Goal: Task Accomplishment & Management: Use online tool/utility

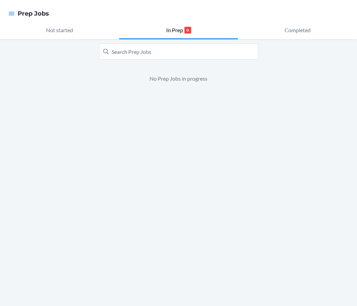
click at [5, 10] on nav "Prep Jobs" at bounding box center [178, 13] width 357 height 27
click at [8, 13] on div at bounding box center [11, 13] width 12 height 14
click at [15, 13] on icon "button" at bounding box center [11, 13] width 7 height 7
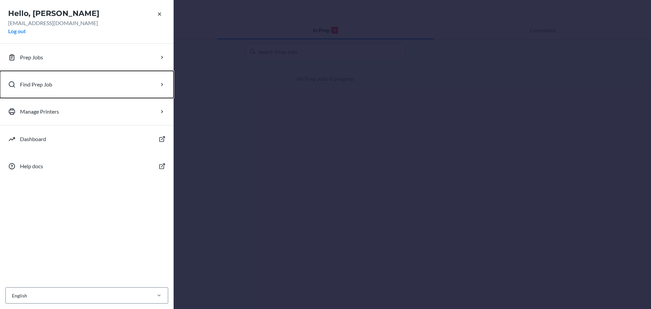
click at [63, 82] on button "Find Prep Job" at bounding box center [86, 84] width 173 height 27
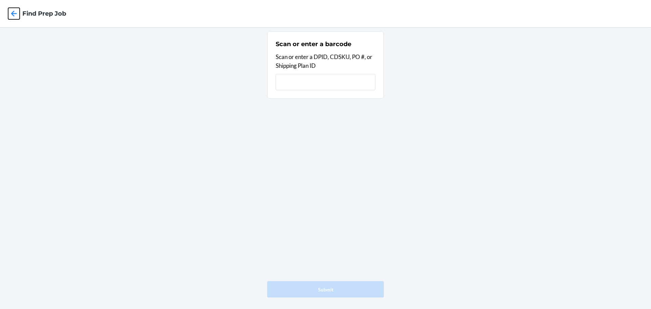
click at [15, 15] on icon at bounding box center [14, 14] width 12 height 12
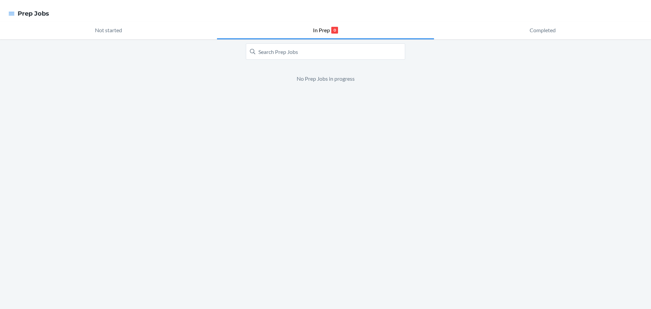
click at [8, 11] on div at bounding box center [11, 13] width 12 height 14
click at [12, 14] on icon "button" at bounding box center [11, 13] width 7 height 7
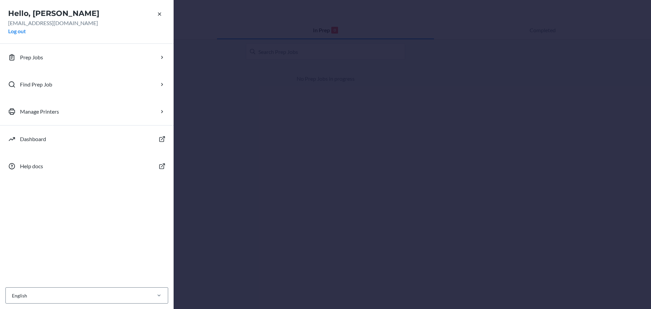
click at [342, 77] on div "Hello, fernandoh fernandoh@lax1cd.com Log out Prep Jobs Find Prep Job Manage Pr…" at bounding box center [325, 154] width 651 height 309
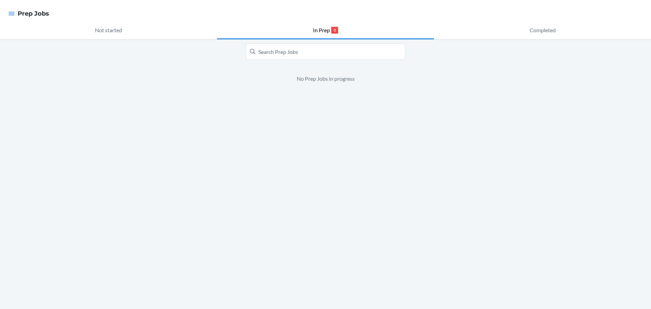
click at [178, 107] on div "No Prep Jobs in progress" at bounding box center [325, 173] width 651 height 269
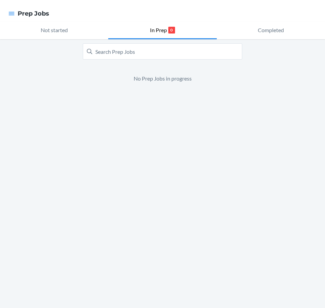
click at [11, 18] on div at bounding box center [11, 13] width 12 height 14
click at [11, 14] on icon "button" at bounding box center [11, 13] width 7 height 7
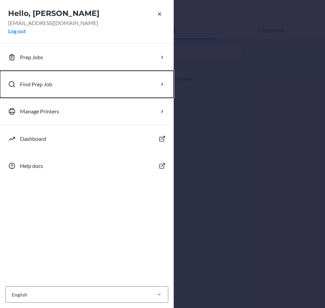
click at [62, 84] on button "Find Prep Job" at bounding box center [86, 84] width 173 height 27
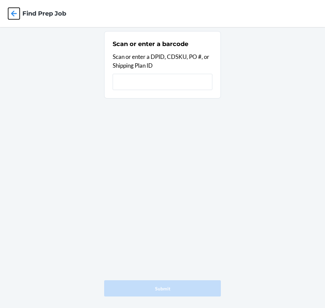
click at [14, 11] on icon at bounding box center [14, 14] width 6 height 6
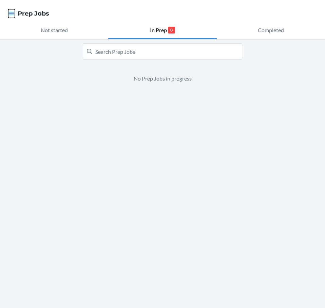
click at [14, 11] on icon "button" at bounding box center [11, 13] width 7 height 7
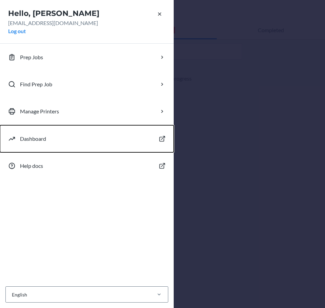
click at [101, 140] on button "Dashboard" at bounding box center [86, 138] width 173 height 27
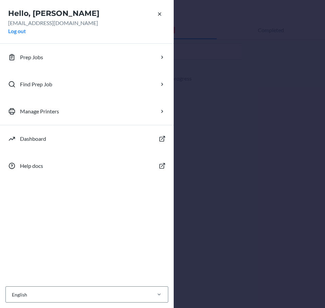
click at [185, 28] on div "Hello, fernandoh fernandoh@lax1cd.com Log out Prep Jobs Find Prep Job Manage Pr…" at bounding box center [162, 154] width 325 height 308
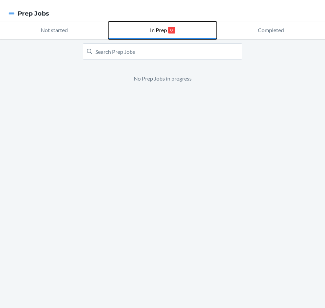
drag, startPoint x: 171, startPoint y: 26, endPoint x: 197, endPoint y: 29, distance: 25.9
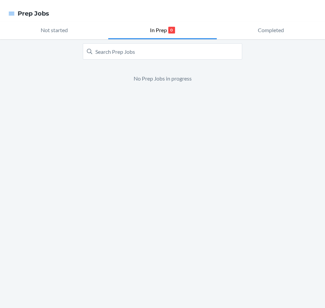
drag, startPoint x: 241, startPoint y: 0, endPoint x: 165, endPoint y: 169, distance: 185.3
click at [165, 169] on div "No Prep Jobs in progress" at bounding box center [162, 173] width 325 height 269
drag, startPoint x: 286, startPoint y: 3, endPoint x: 60, endPoint y: 96, distance: 244.0
click at [60, 96] on div "No Prep Jobs in progress" at bounding box center [162, 173] width 325 height 269
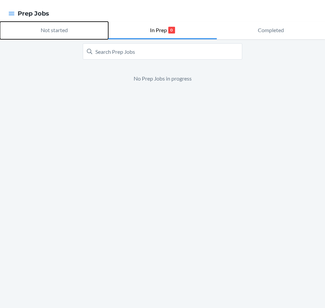
drag, startPoint x: 70, startPoint y: 32, endPoint x: 77, endPoint y: 29, distance: 7.1
click at [70, 32] on button "Not started" at bounding box center [54, 31] width 108 height 18
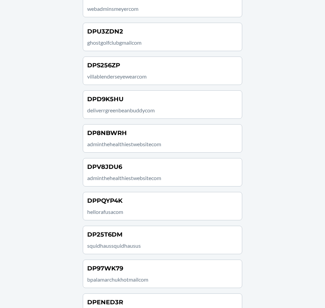
scroll to position [813, 0]
